Goal: Task Accomplishment & Management: Use online tool/utility

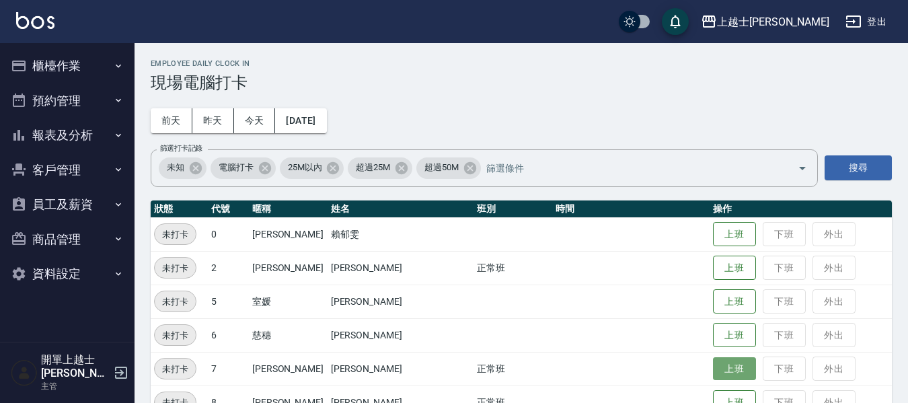
click at [713, 369] on button "上班" at bounding box center [734, 369] width 43 height 24
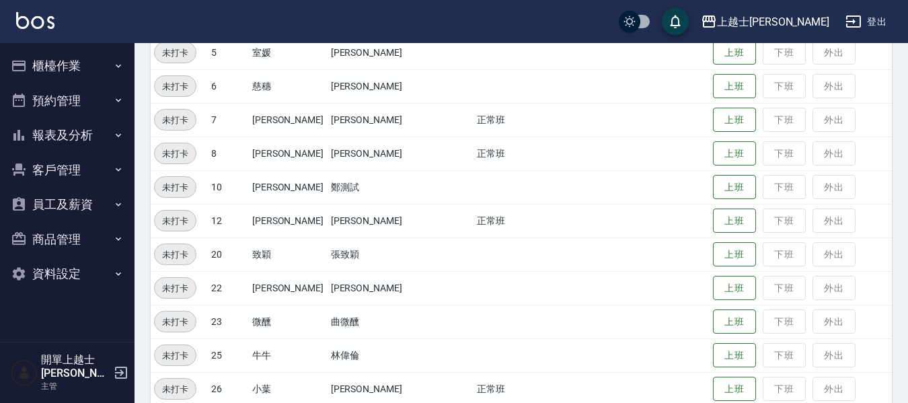
scroll to position [269, 0]
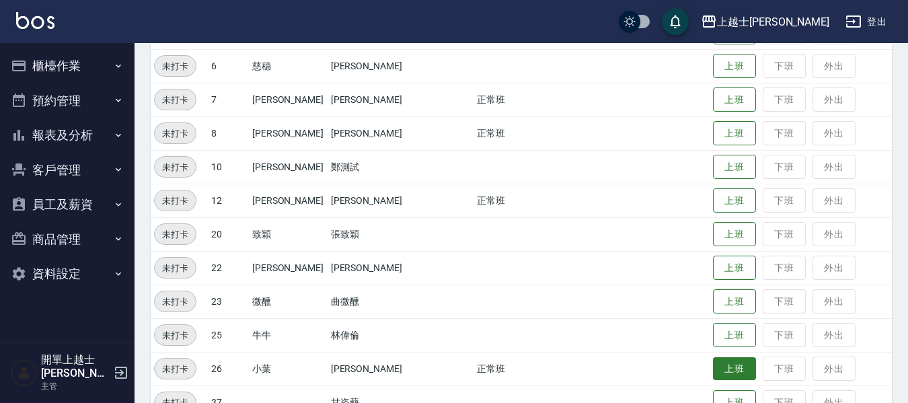
click at [713, 372] on button "上班" at bounding box center [734, 369] width 43 height 24
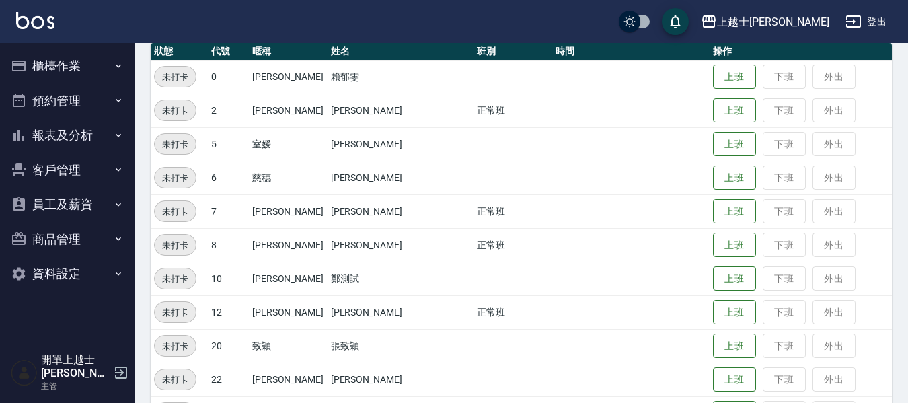
scroll to position [134, 0]
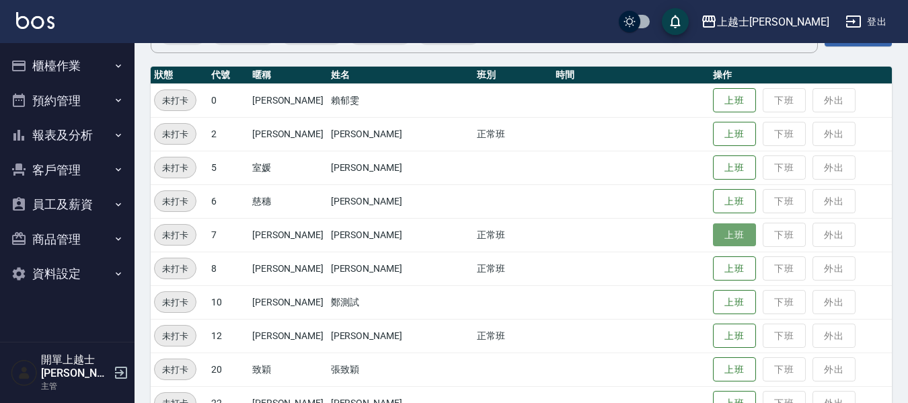
click at [713, 240] on button "上班" at bounding box center [734, 235] width 43 height 24
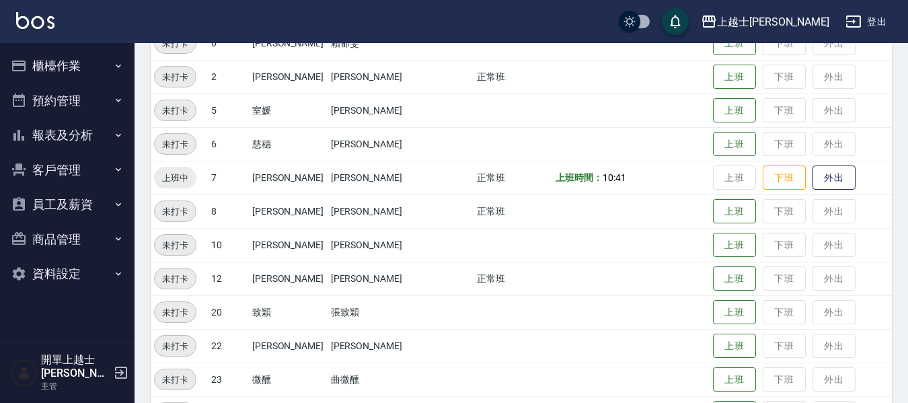
scroll to position [202, 0]
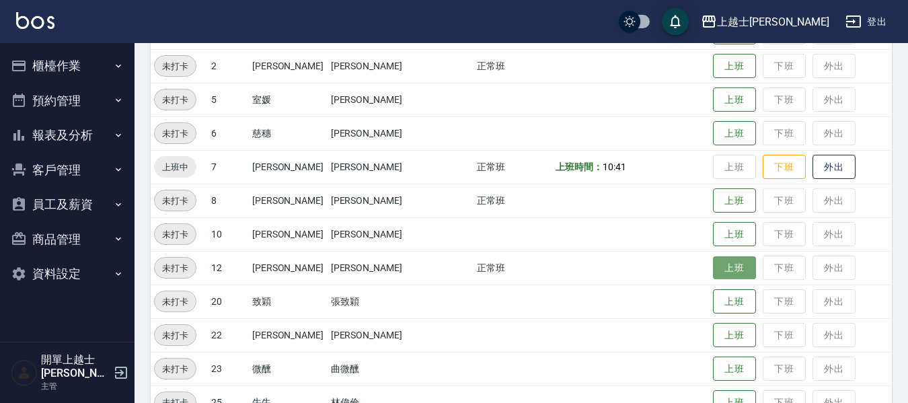
click at [713, 271] on button "上班" at bounding box center [734, 268] width 43 height 24
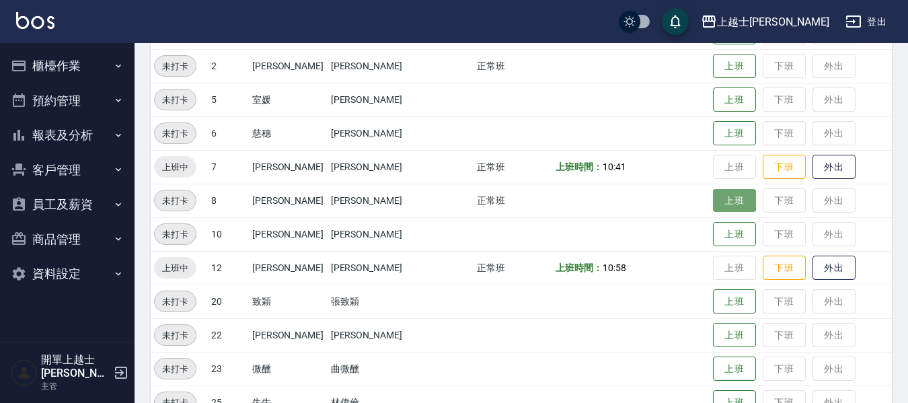
click at [715, 200] on button "上班" at bounding box center [734, 201] width 43 height 24
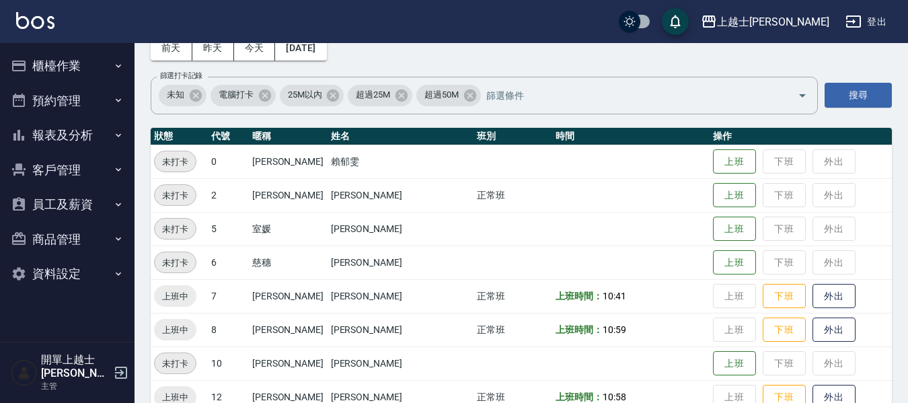
scroll to position [67, 0]
